Goal: Task Accomplishment & Management: Manage account settings

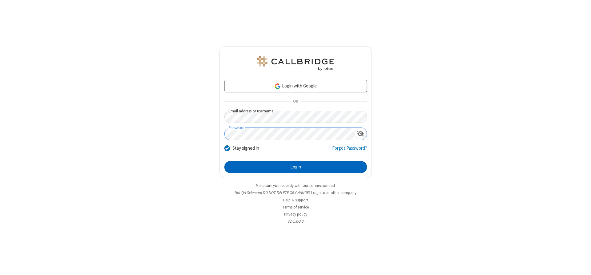
click at [296, 167] on button "Login" at bounding box center [295, 167] width 143 height 12
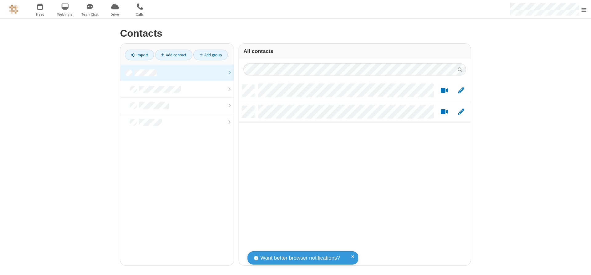
scroll to position [181, 227]
click at [177, 73] on link at bounding box center [176, 73] width 113 height 17
click at [174, 55] on link "Add contact" at bounding box center [173, 55] width 37 height 10
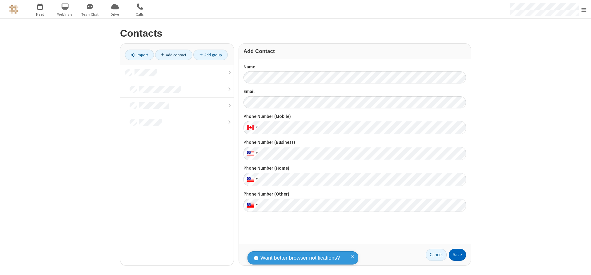
click at [458, 255] on button "Save" at bounding box center [457, 255] width 17 height 12
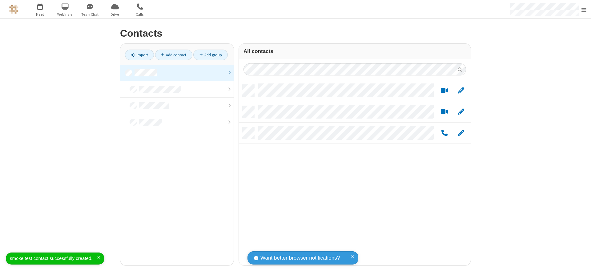
scroll to position [181, 227]
